Goal: Obtain resource: Download file/media

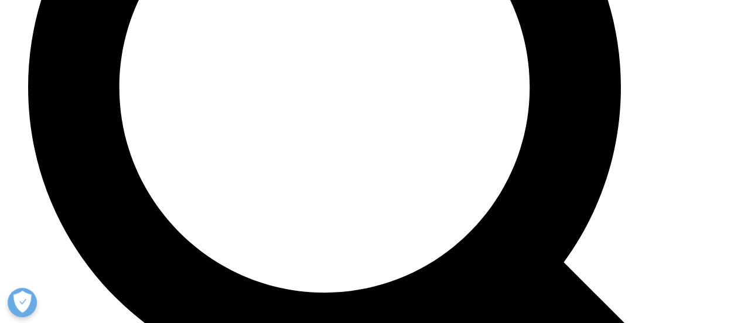
scroll to position [4202, 0]
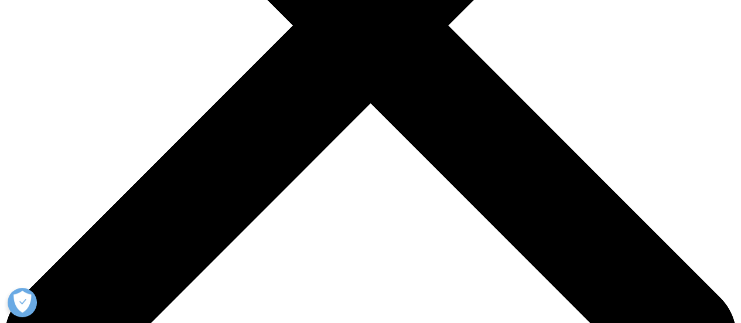
scroll to position [353, 0]
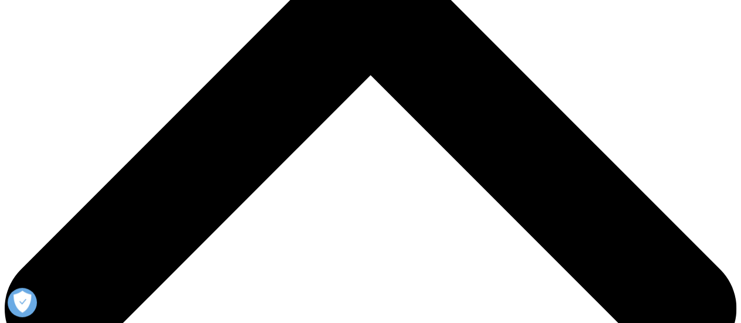
scroll to position [386, 0]
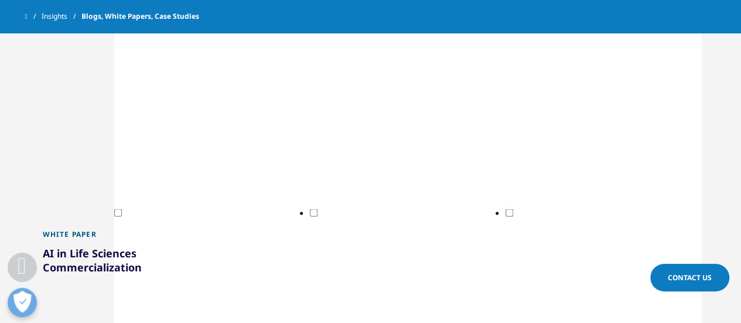
scroll to position [1127, 0]
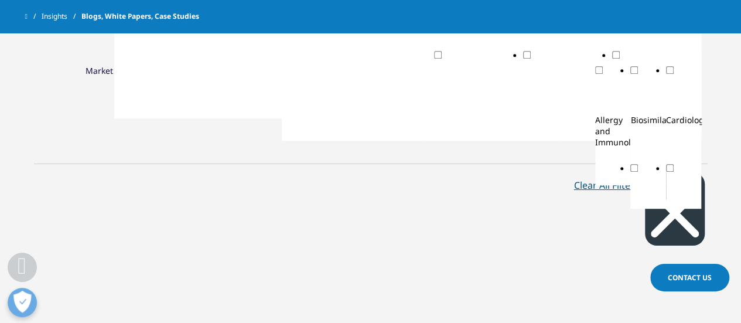
scroll to position [342, 0]
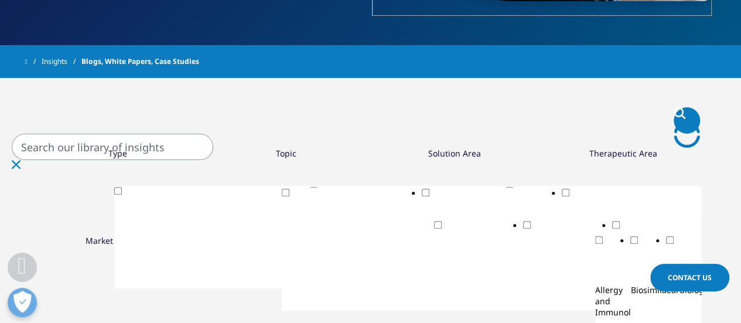
click at [213, 146] on input "Search" at bounding box center [113, 147] width 202 height 26
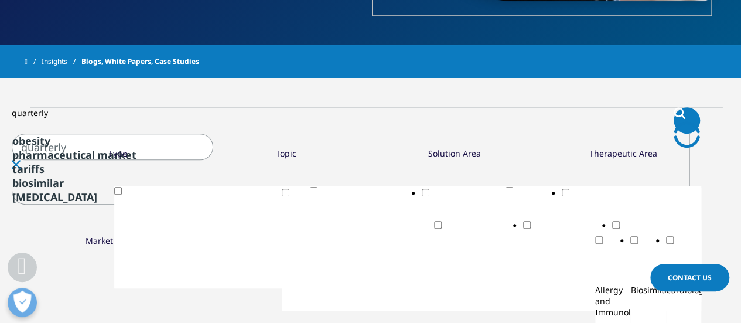
type input "quarterly"
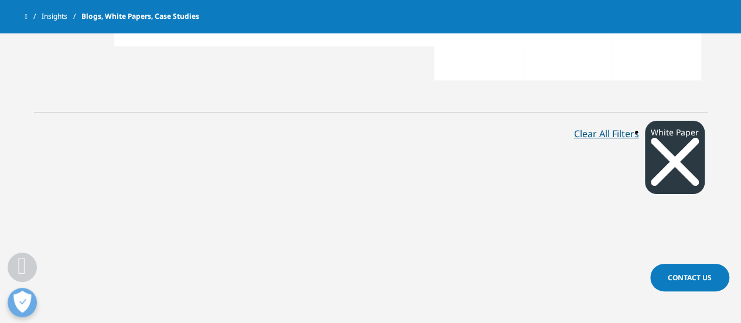
scroll to position [533, 0]
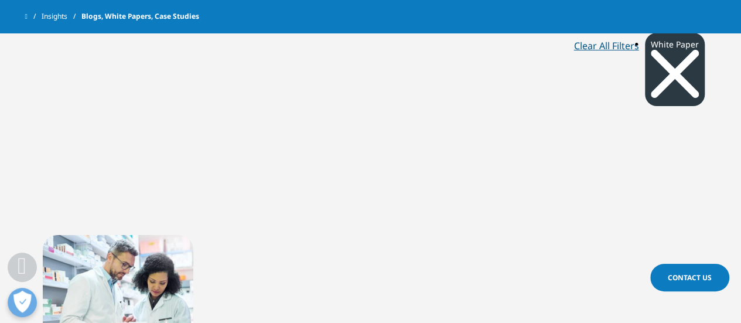
scroll to position [619, 0]
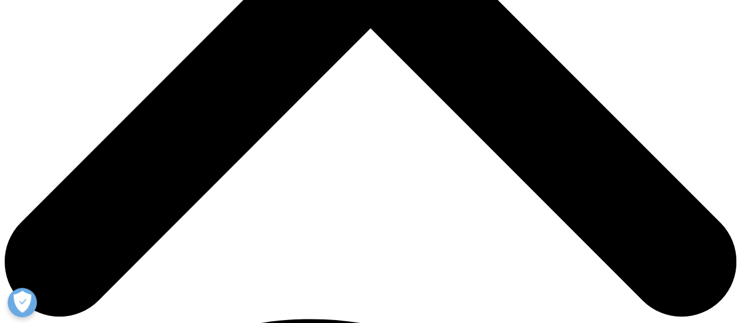
scroll to position [433, 0]
